Goal: Information Seeking & Learning: Learn about a topic

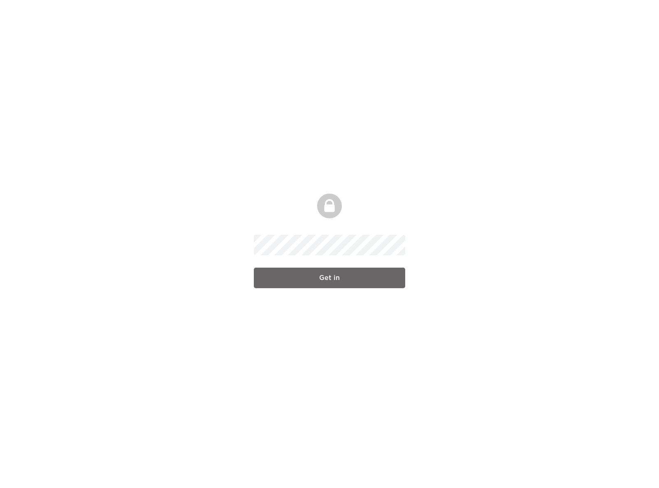
click at [317, 283] on input "Get in" at bounding box center [329, 278] width 151 height 21
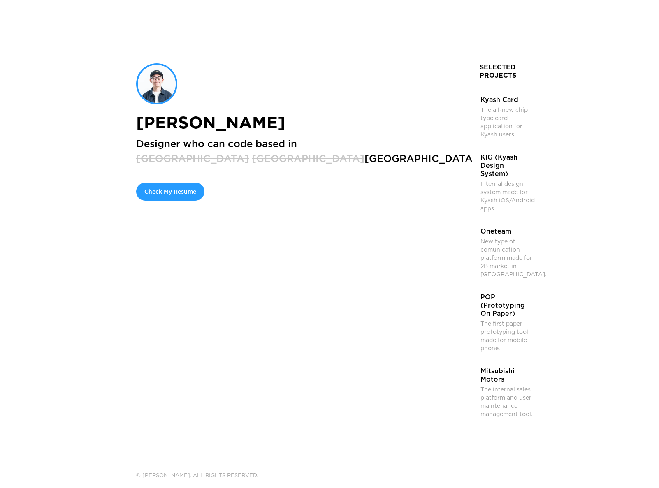
click at [211, 371] on div "[PERSON_NAME] Designer who can code based in ‍ [GEOGRAPHIC_DATA] [GEOGRAPHIC_DA…" at bounding box center [329, 244] width 387 height 488
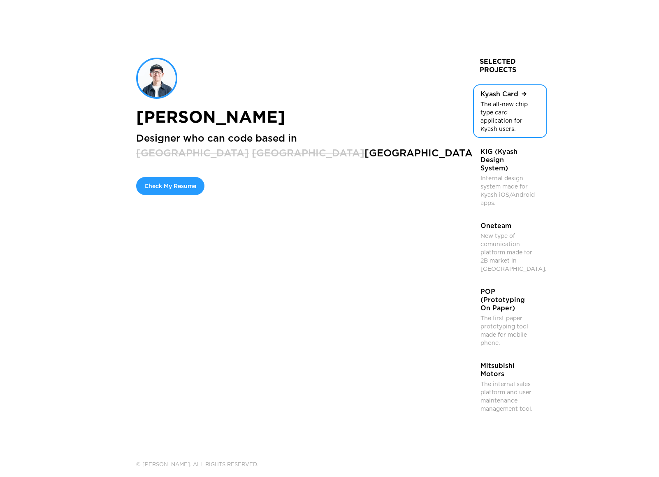
click at [473, 138] on link "Kyash Card The all-new chip type card application for Kyash users." at bounding box center [510, 110] width 74 height 53
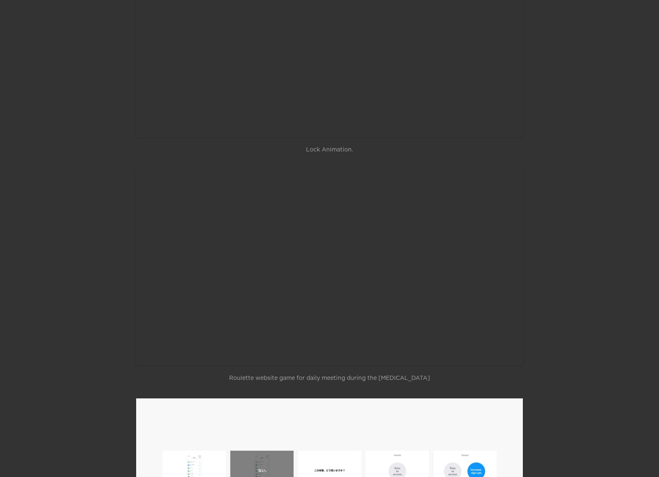
scroll to position [5422, 0]
